Goal: Task Accomplishment & Management: Complete application form

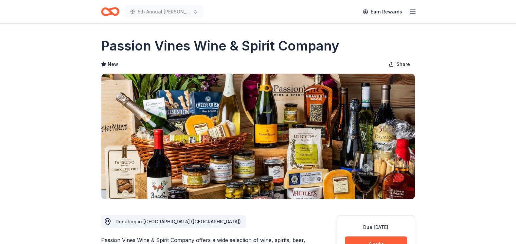
scroll to position [65, 0]
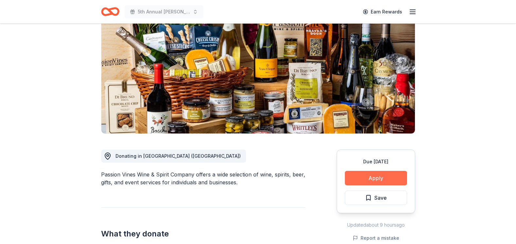
click at [369, 178] on button "Apply" at bounding box center [376, 178] width 62 height 14
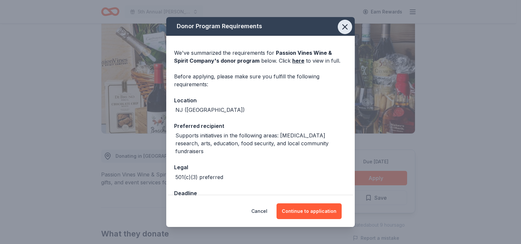
click at [340, 29] on icon "button" at bounding box center [344, 26] width 9 height 9
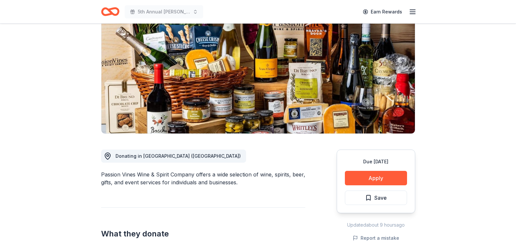
scroll to position [0, 0]
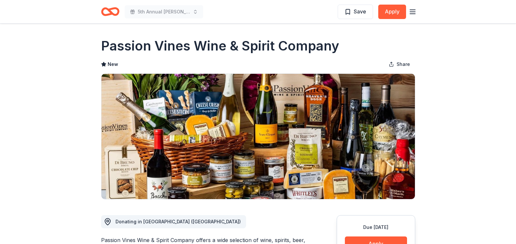
click at [114, 12] on icon "Home" at bounding box center [110, 11] width 18 height 15
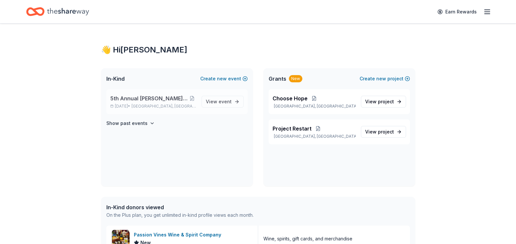
click at [176, 100] on span "5th Annual [PERSON_NAME]'s Charity Casino Gala" at bounding box center [149, 98] width 78 height 8
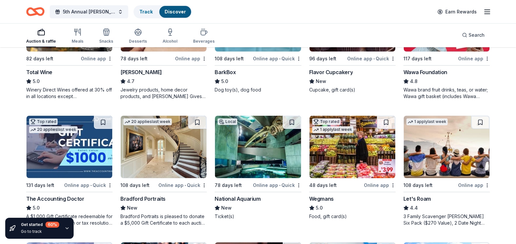
scroll to position [262, 0]
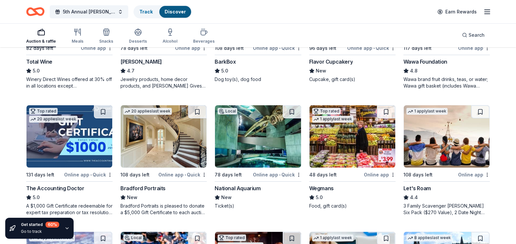
click at [334, 147] on img at bounding box center [353, 136] width 86 height 62
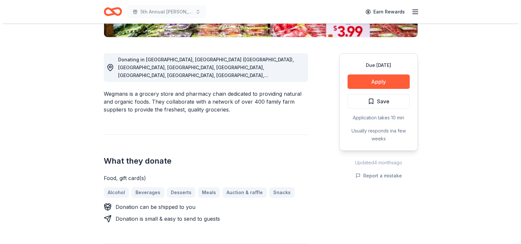
scroll to position [164, 0]
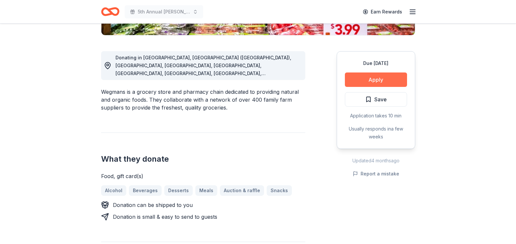
click at [373, 78] on button "Apply" at bounding box center [376, 79] width 62 height 14
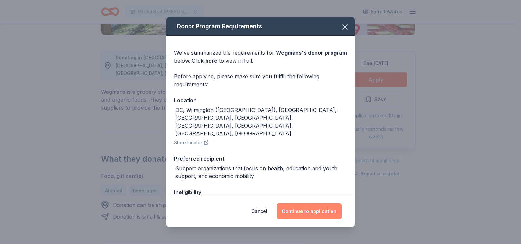
click at [311, 211] on button "Continue to application" at bounding box center [309, 211] width 65 height 16
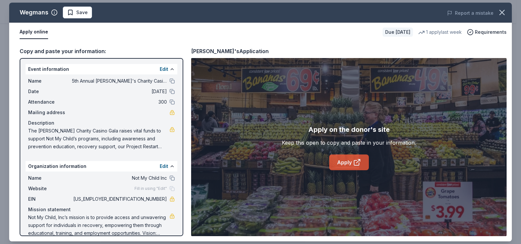
click at [347, 164] on link "Apply" at bounding box center [349, 162] width 40 height 16
